Goal: Find specific page/section: Find specific page/section

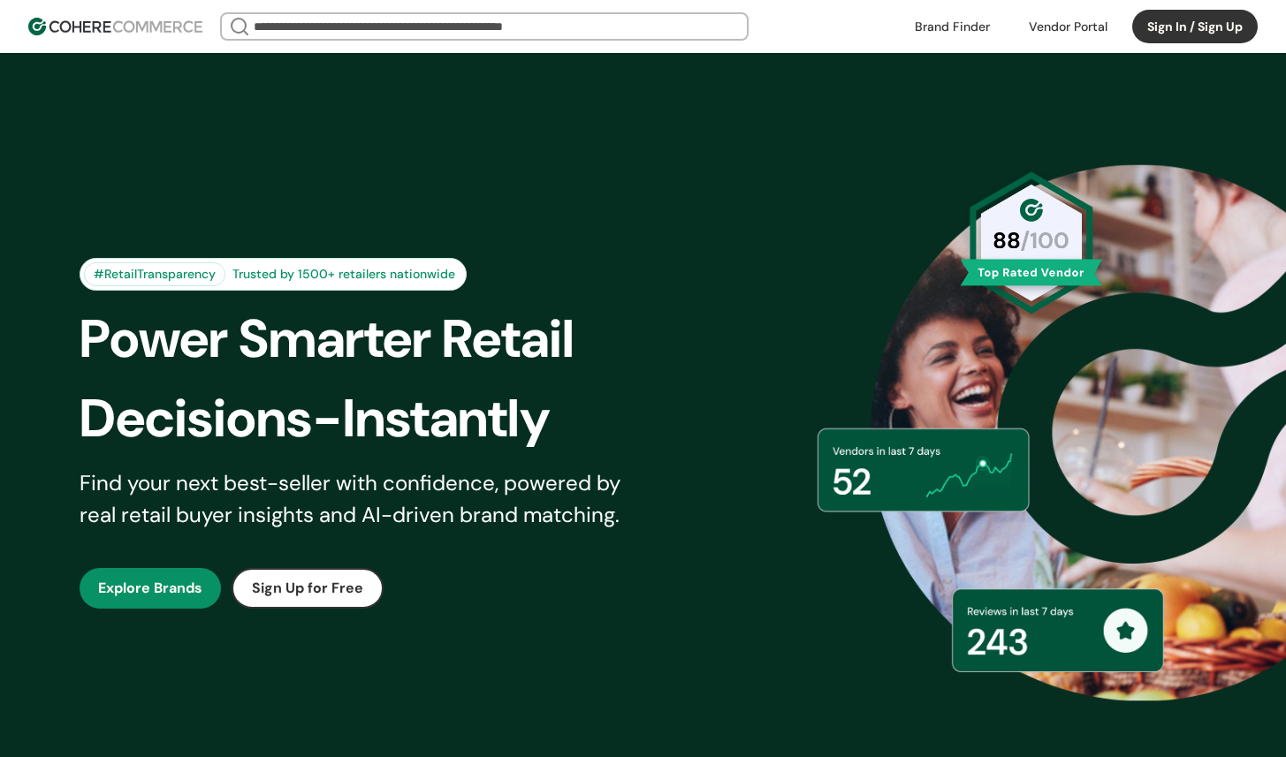
scroll to position [65, 0]
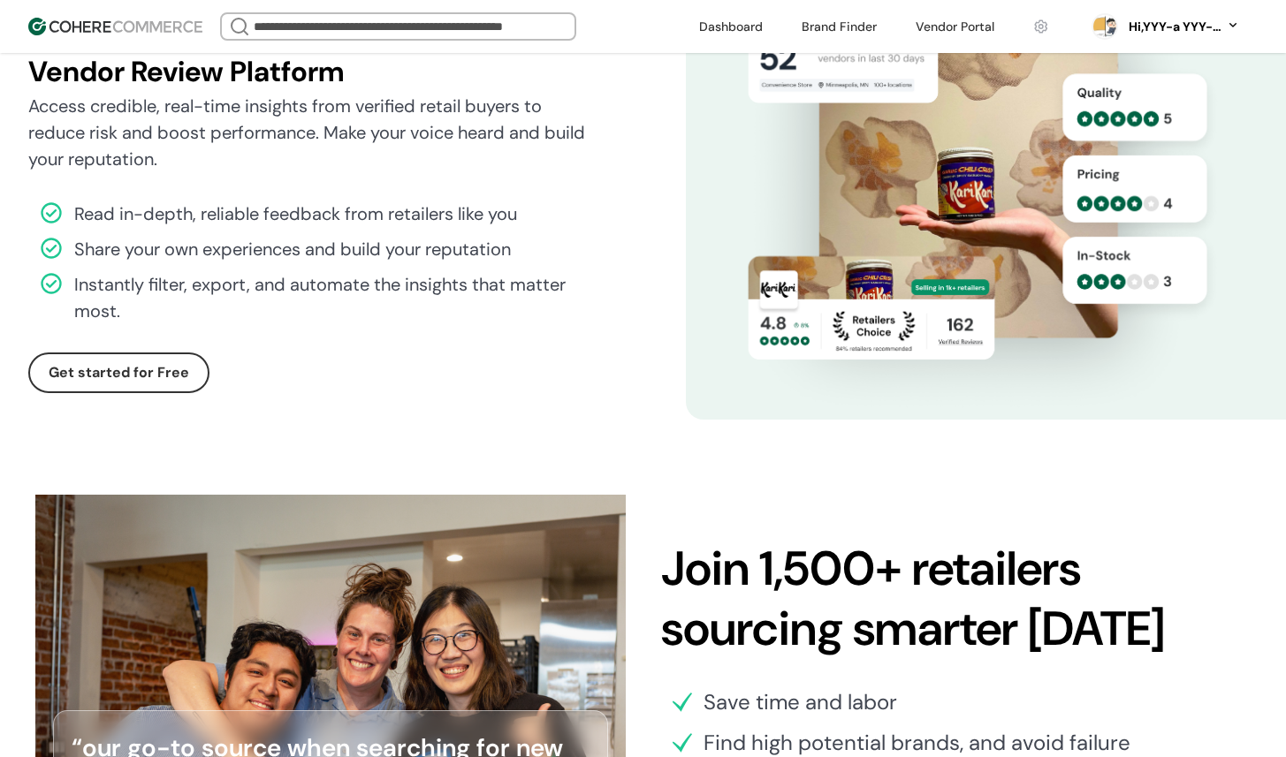
scroll to position [4894, 0]
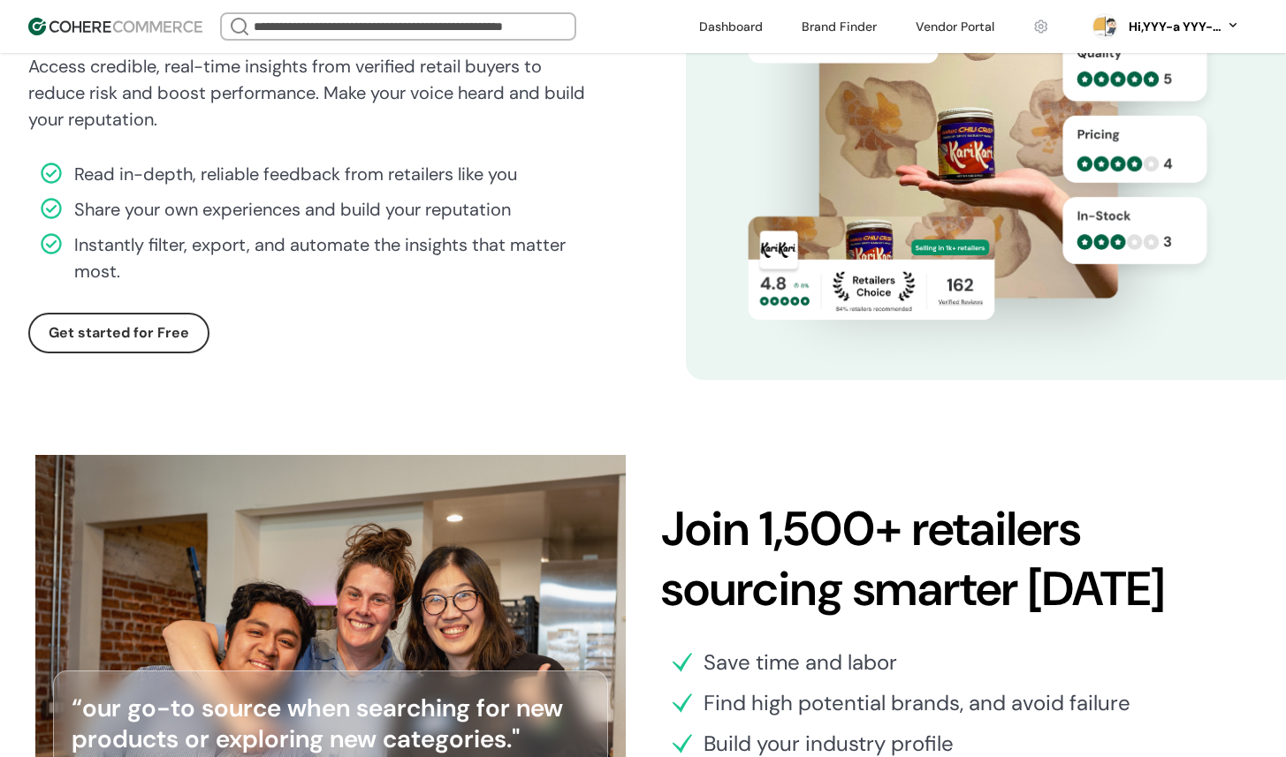
click at [741, 34] on link at bounding box center [730, 26] width 85 height 27
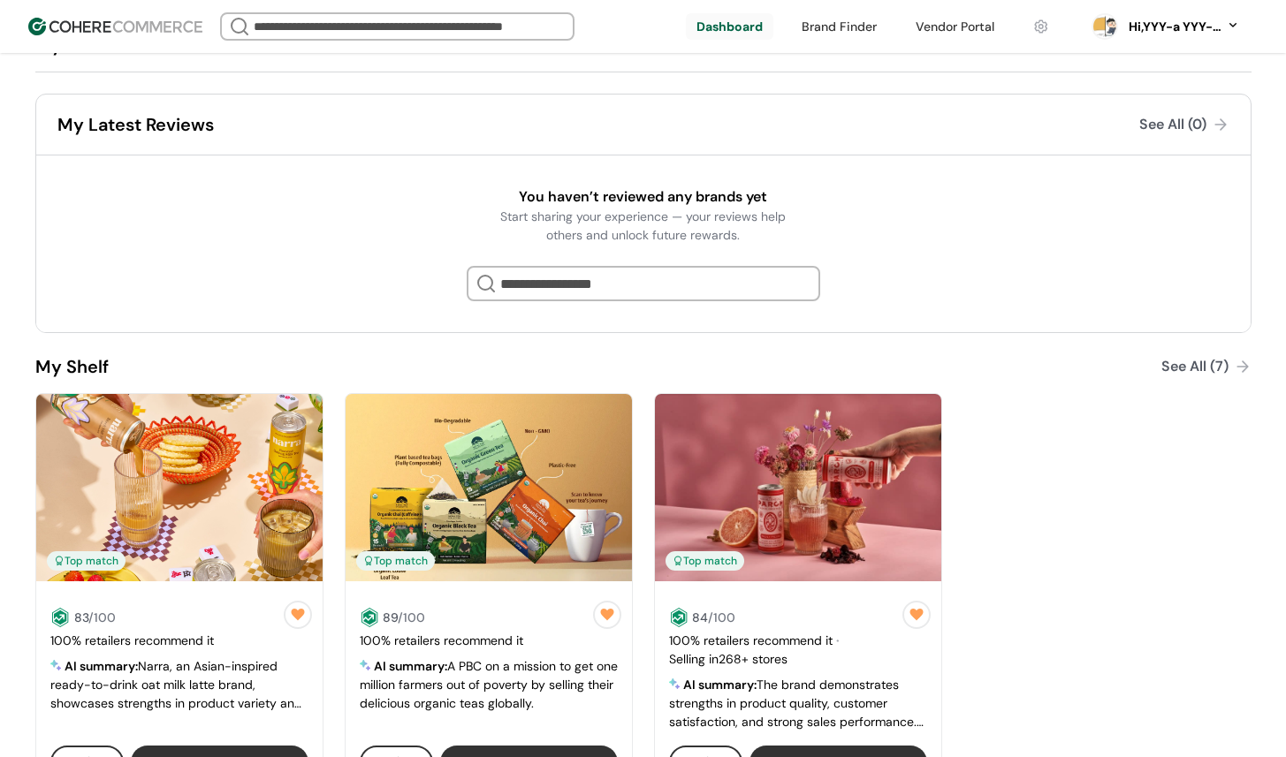
scroll to position [359, 0]
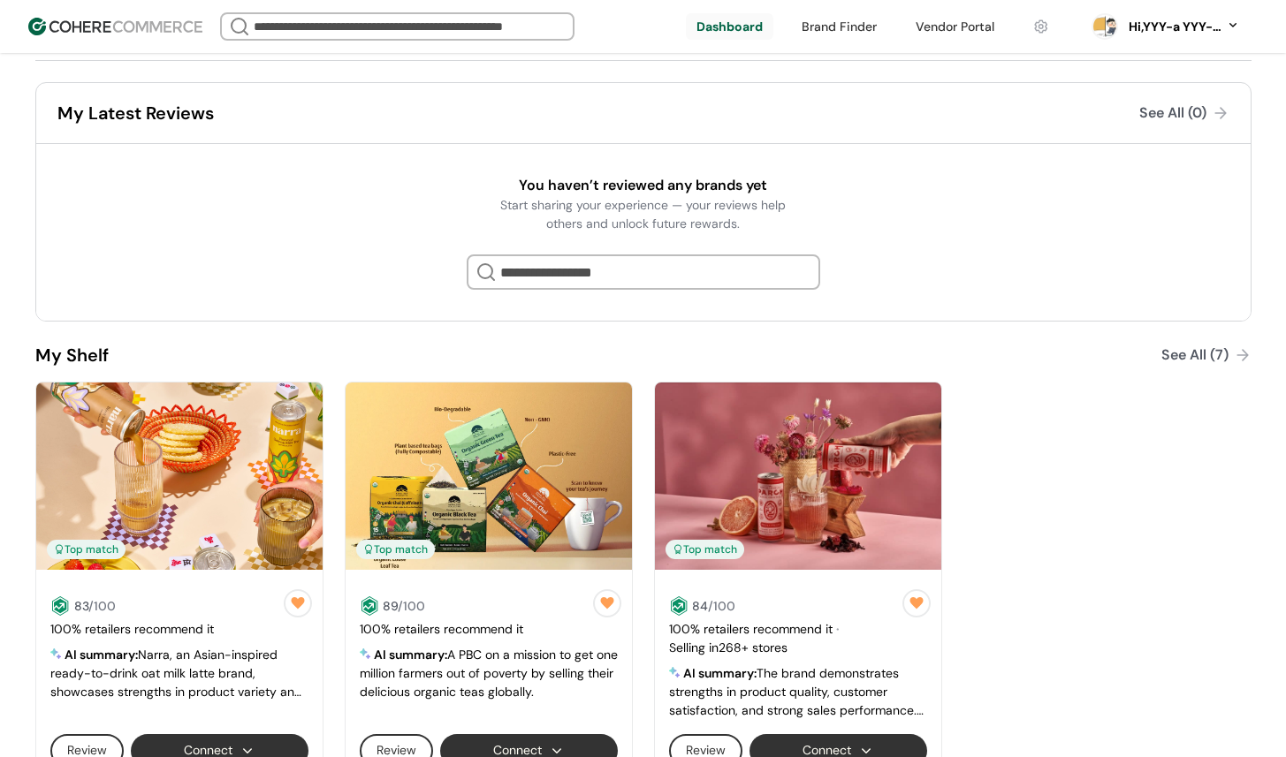
click at [628, 270] on div at bounding box center [643, 271] width 353 height 35
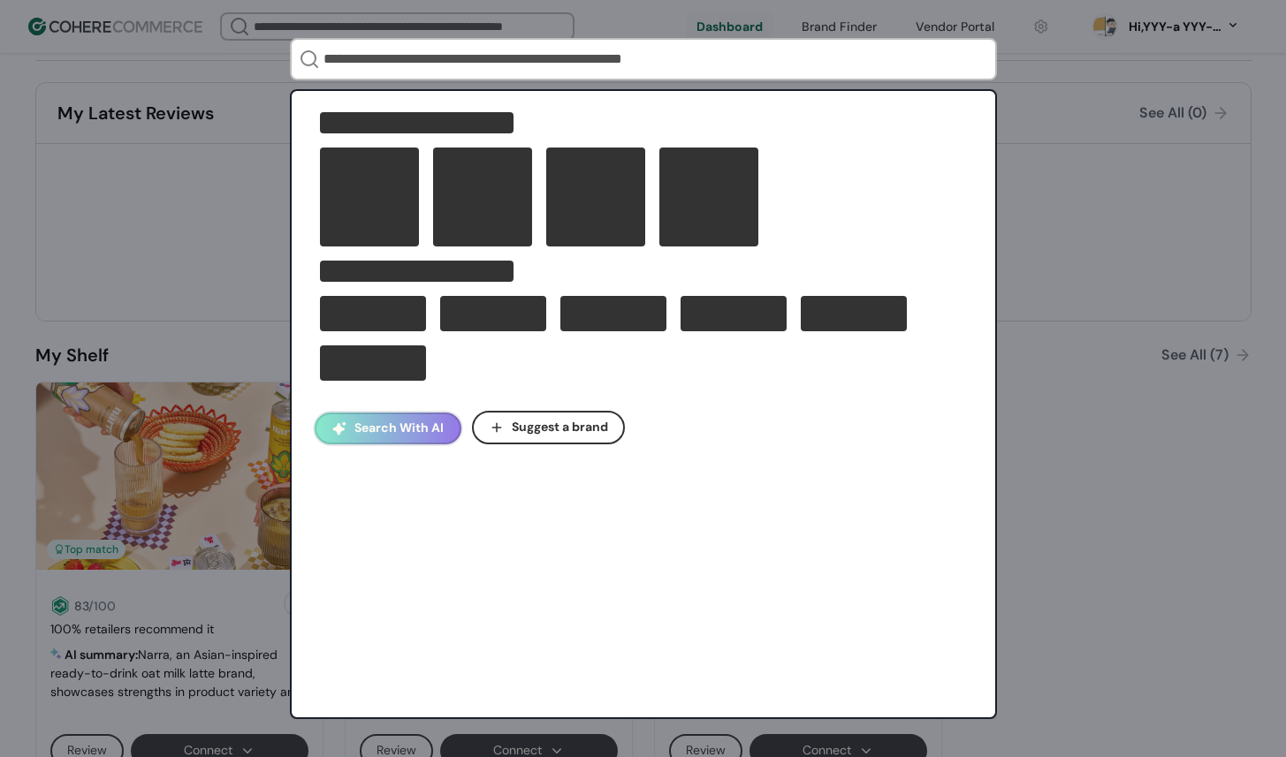
click at [171, 290] on div "Search With AI Suggest a brand" at bounding box center [643, 378] width 1286 height 757
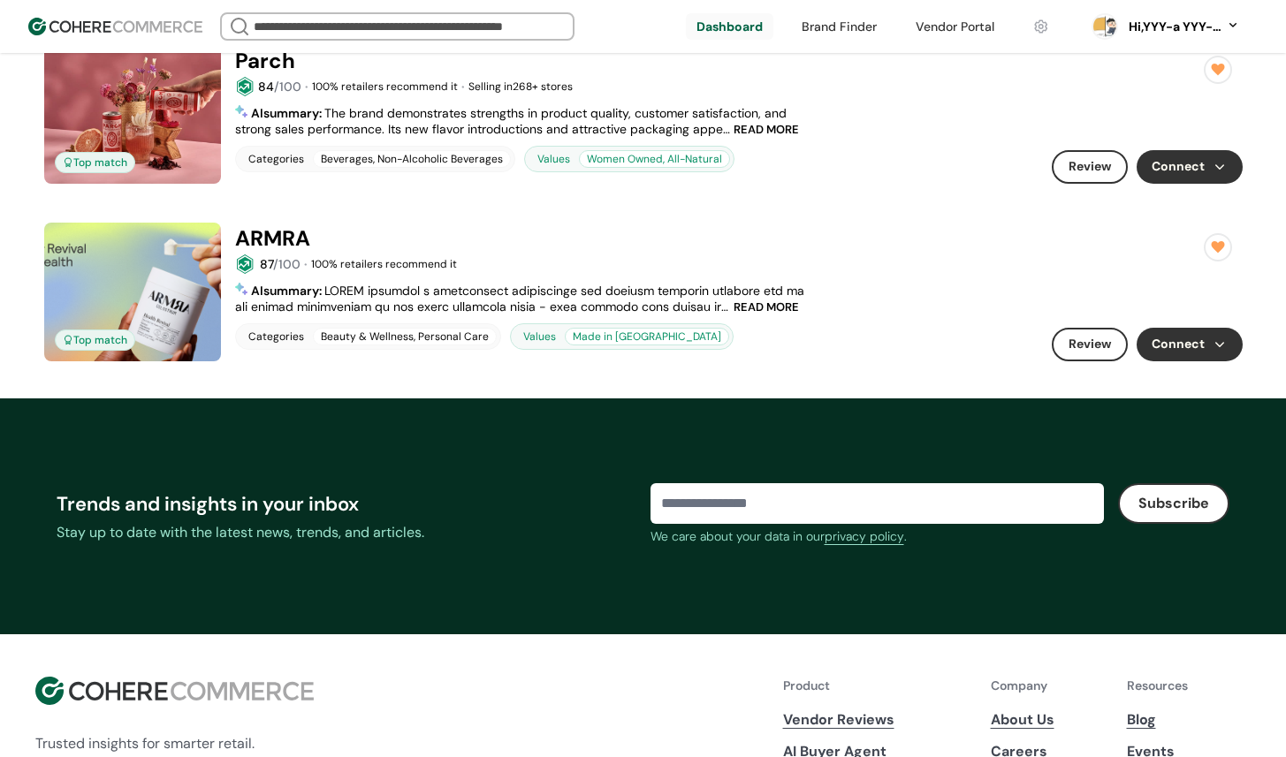
scroll to position [1514, 0]
